Goal: Obtain resource: Obtain resource

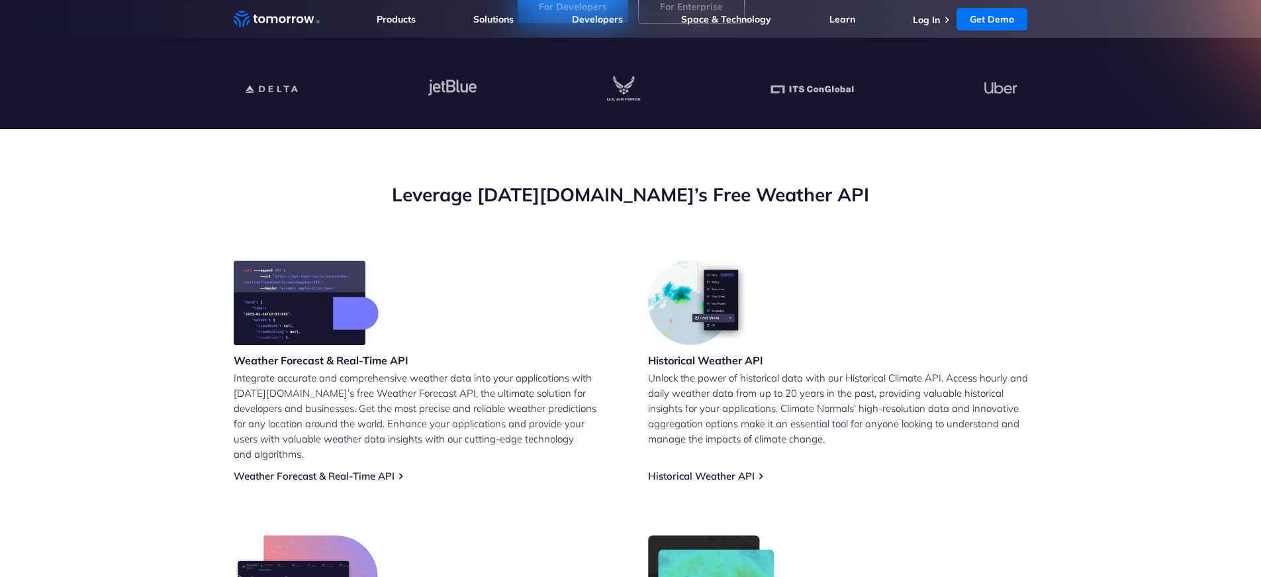
scroll to position [68, 0]
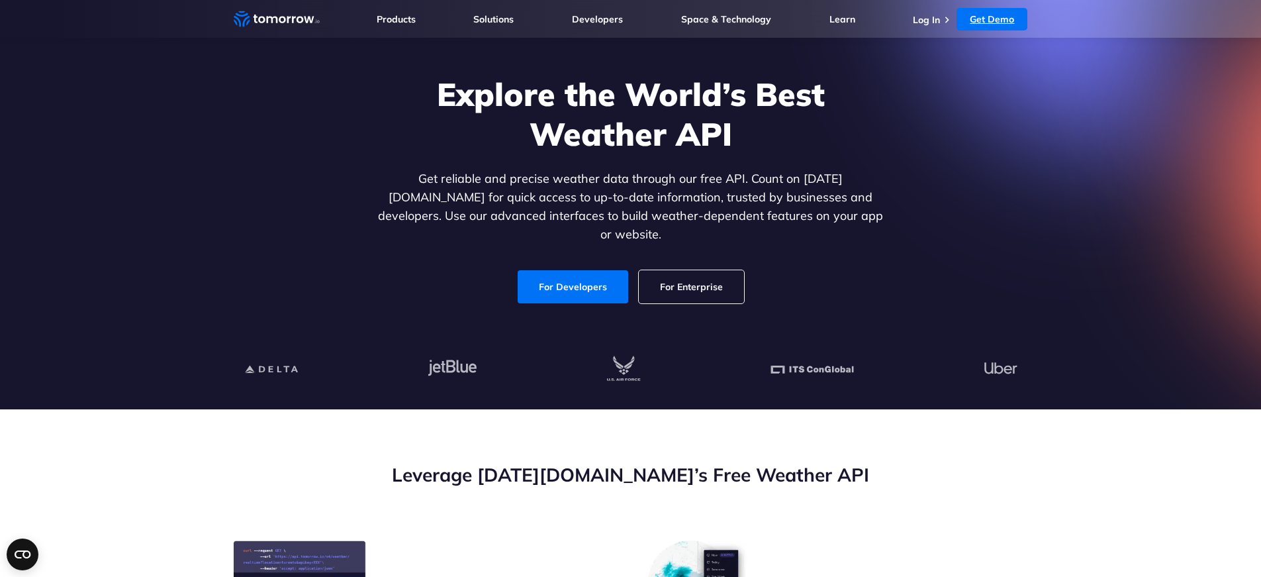
click at [993, 15] on link "Get Demo" at bounding box center [992, 19] width 71 height 23
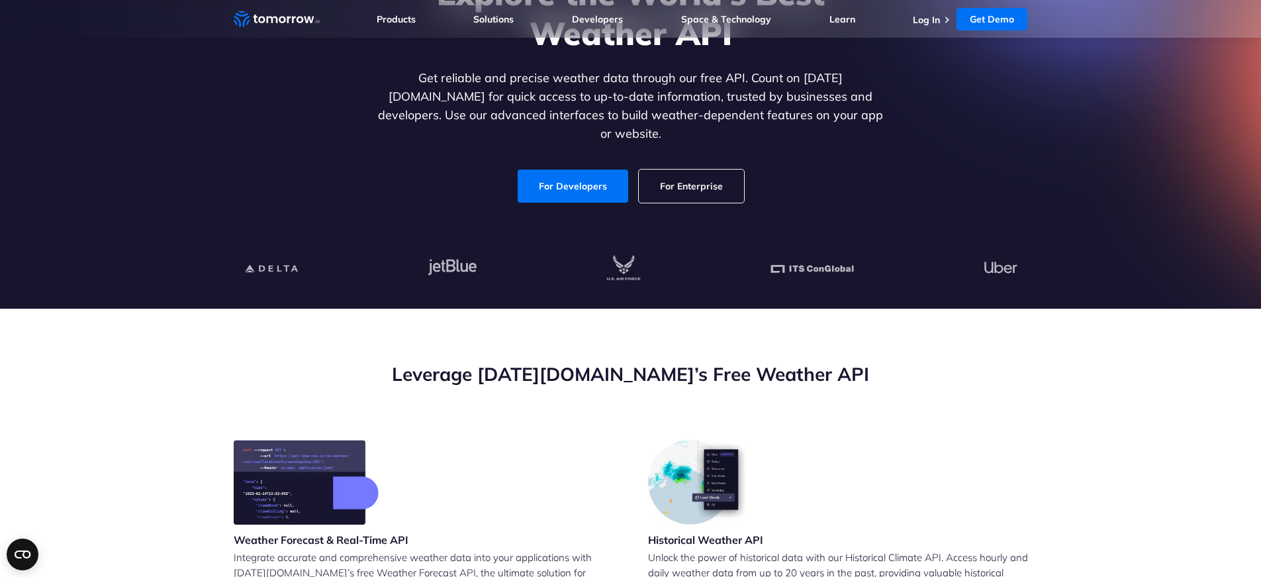
scroll to position [0, 0]
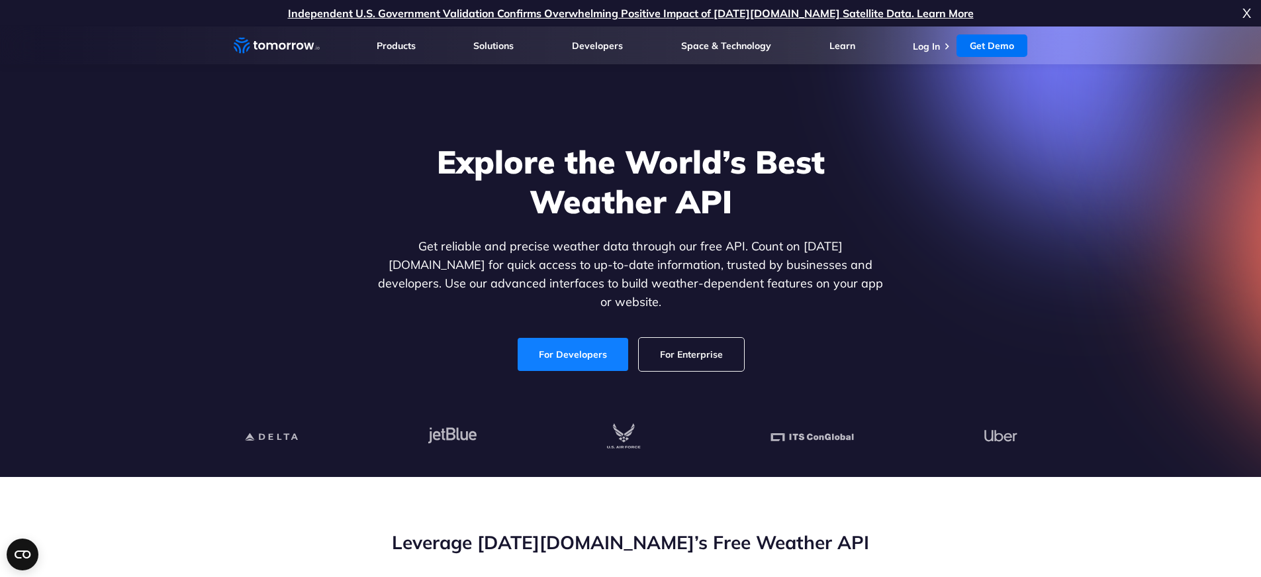
click at [560, 338] on link "For Developers" at bounding box center [573, 354] width 111 height 33
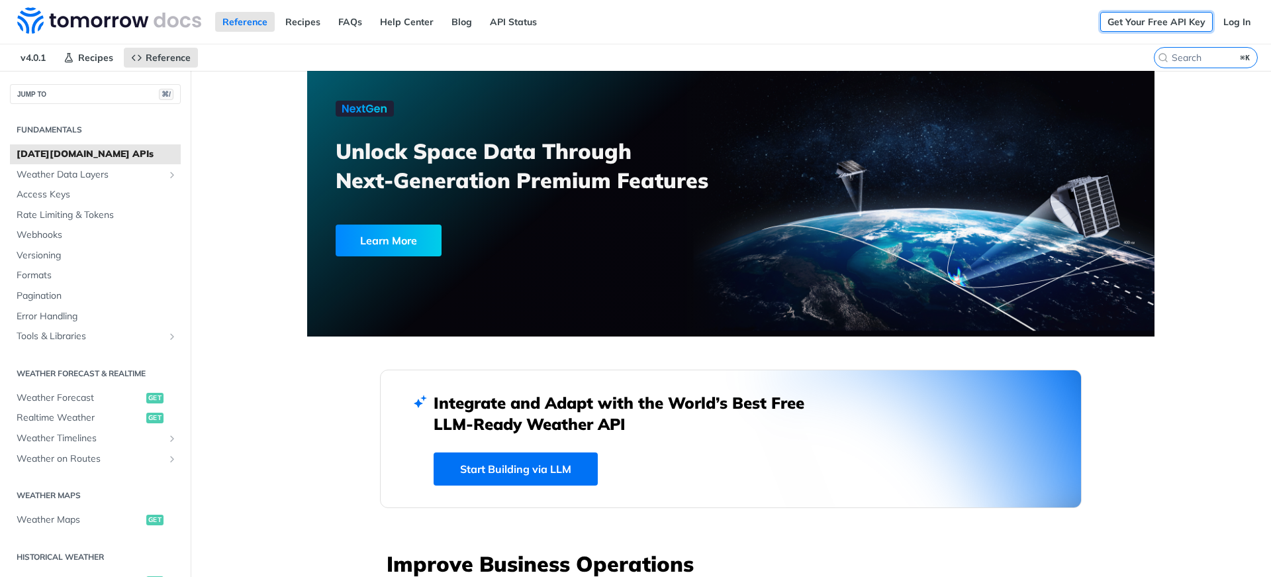
click at [1136, 23] on link "Get Your Free API Key" at bounding box center [1156, 22] width 113 height 20
click at [707, 55] on nav "v4.0.1 Recipes Reference" at bounding box center [577, 57] width 1154 height 26
